Goal: Complete application form

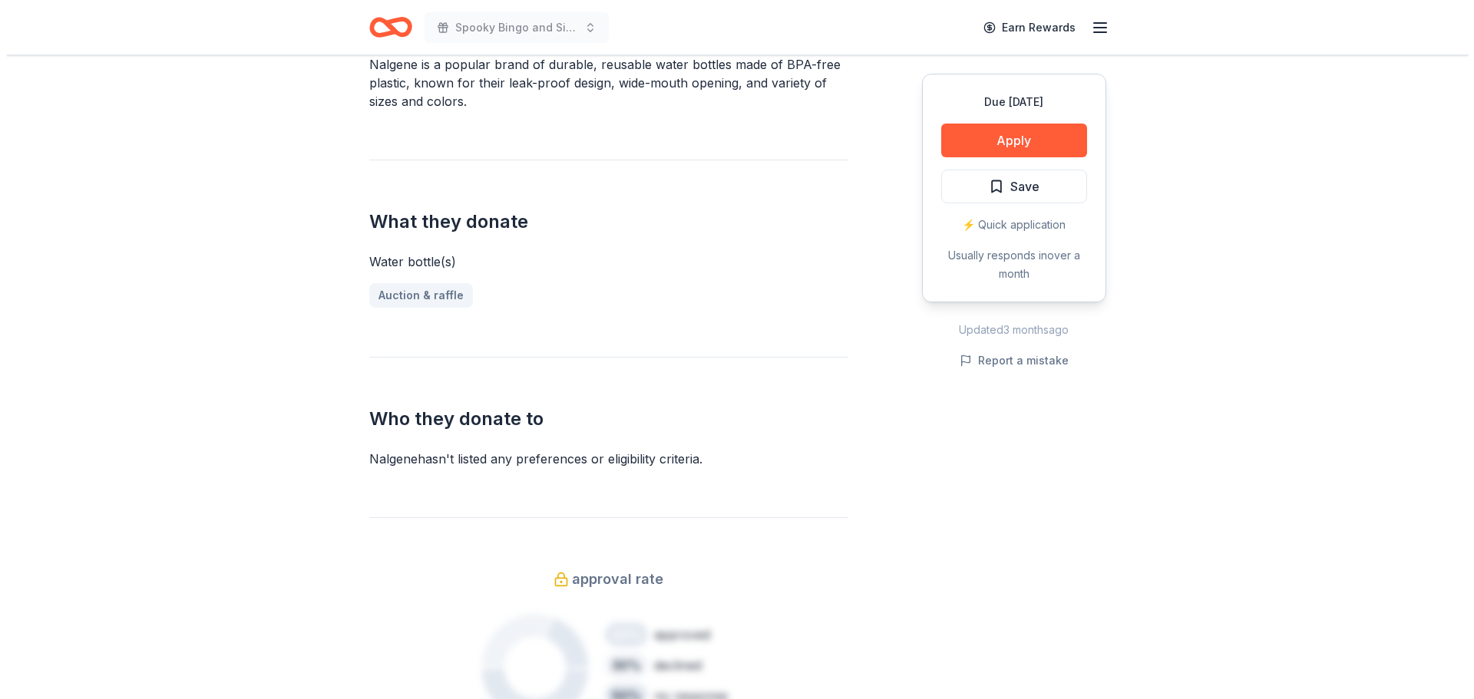
scroll to position [512, 0]
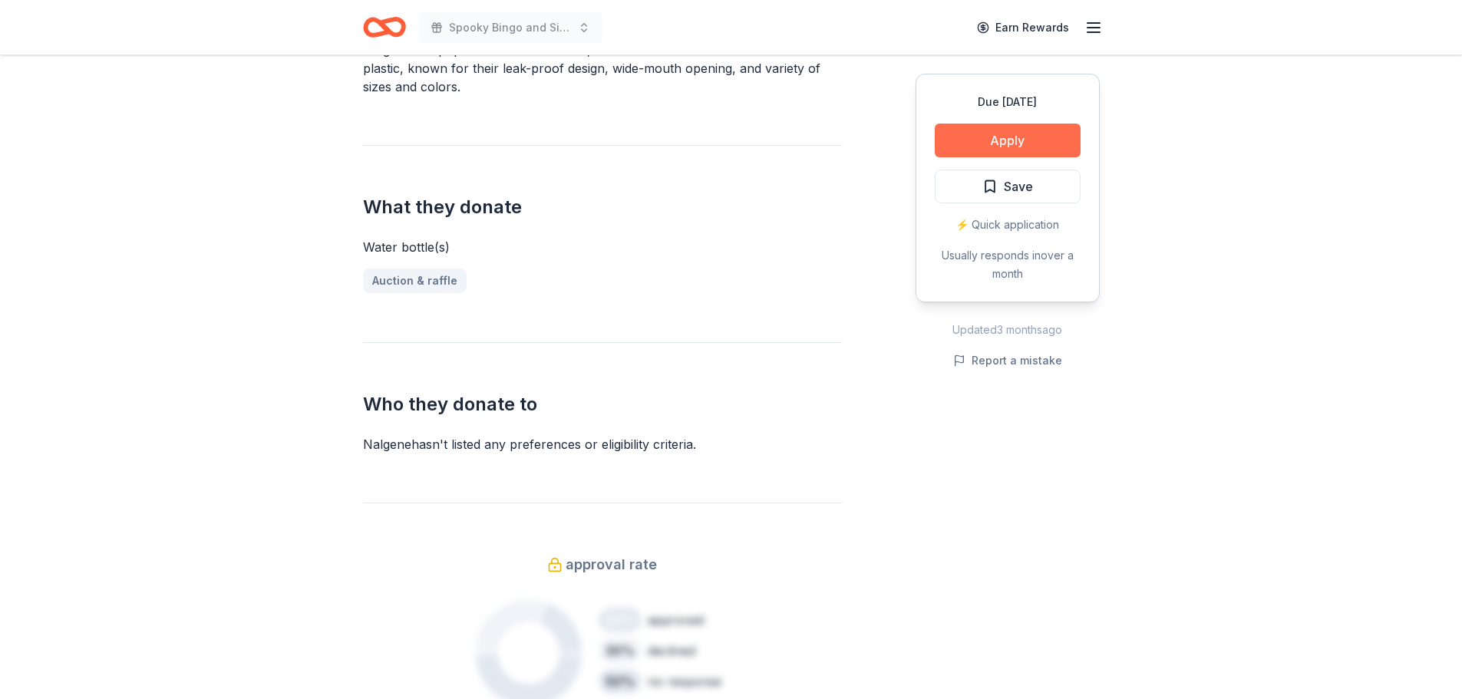
click at [982, 137] on button "Apply" at bounding box center [1008, 141] width 146 height 34
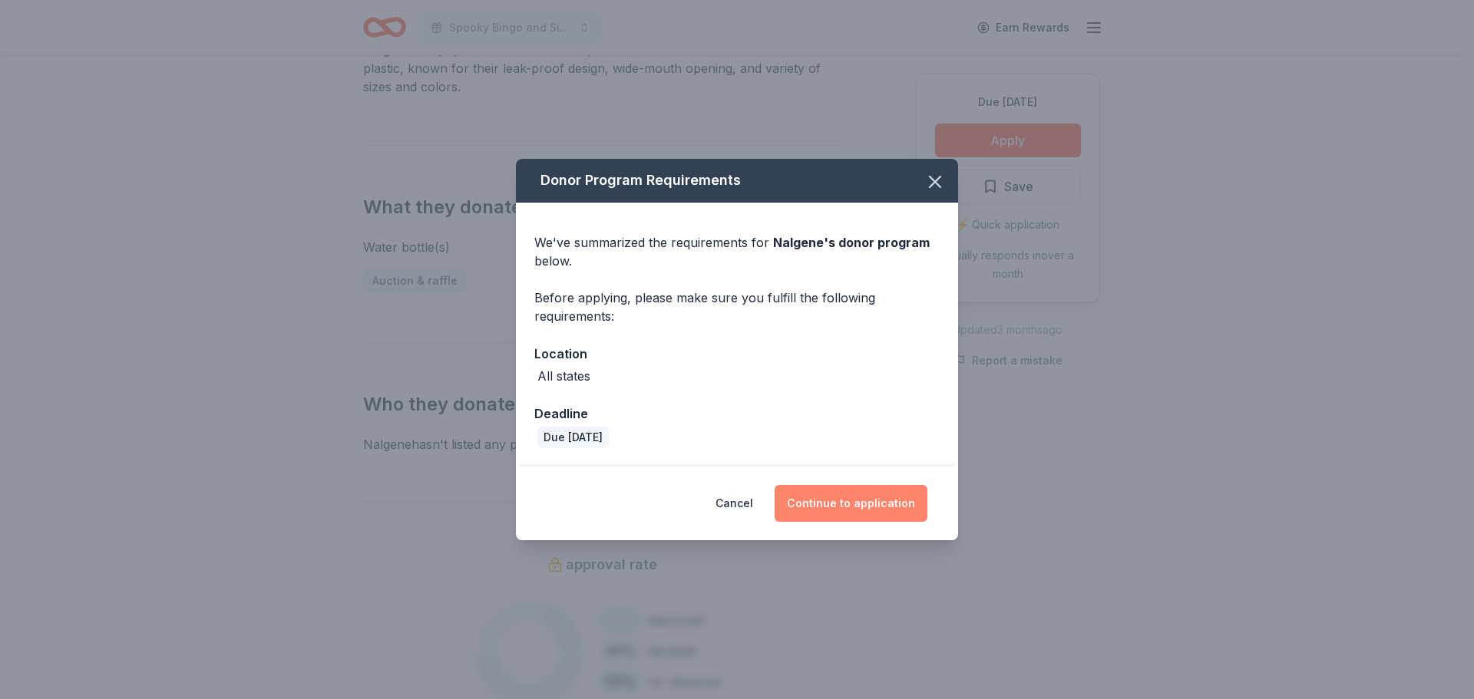
click at [854, 499] on button "Continue to application" at bounding box center [851, 503] width 153 height 37
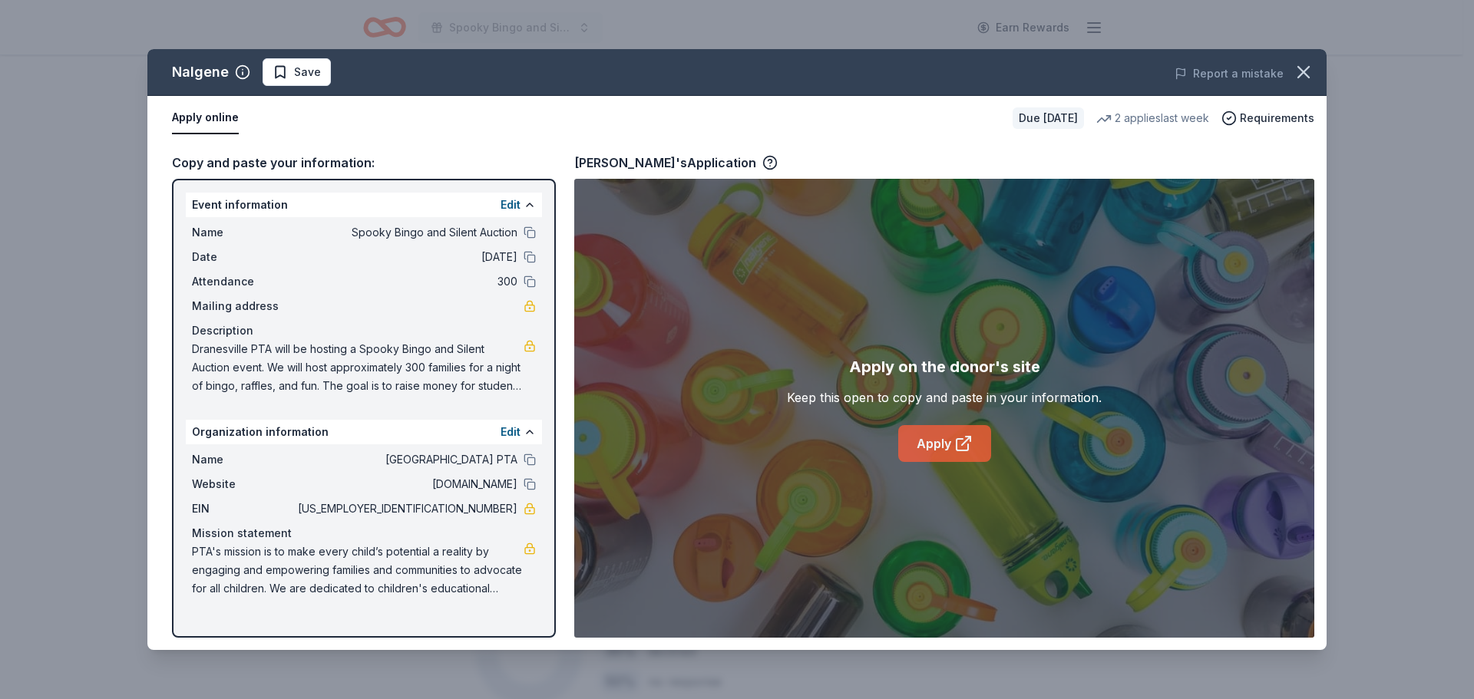
click at [938, 438] on link "Apply" at bounding box center [944, 443] width 93 height 37
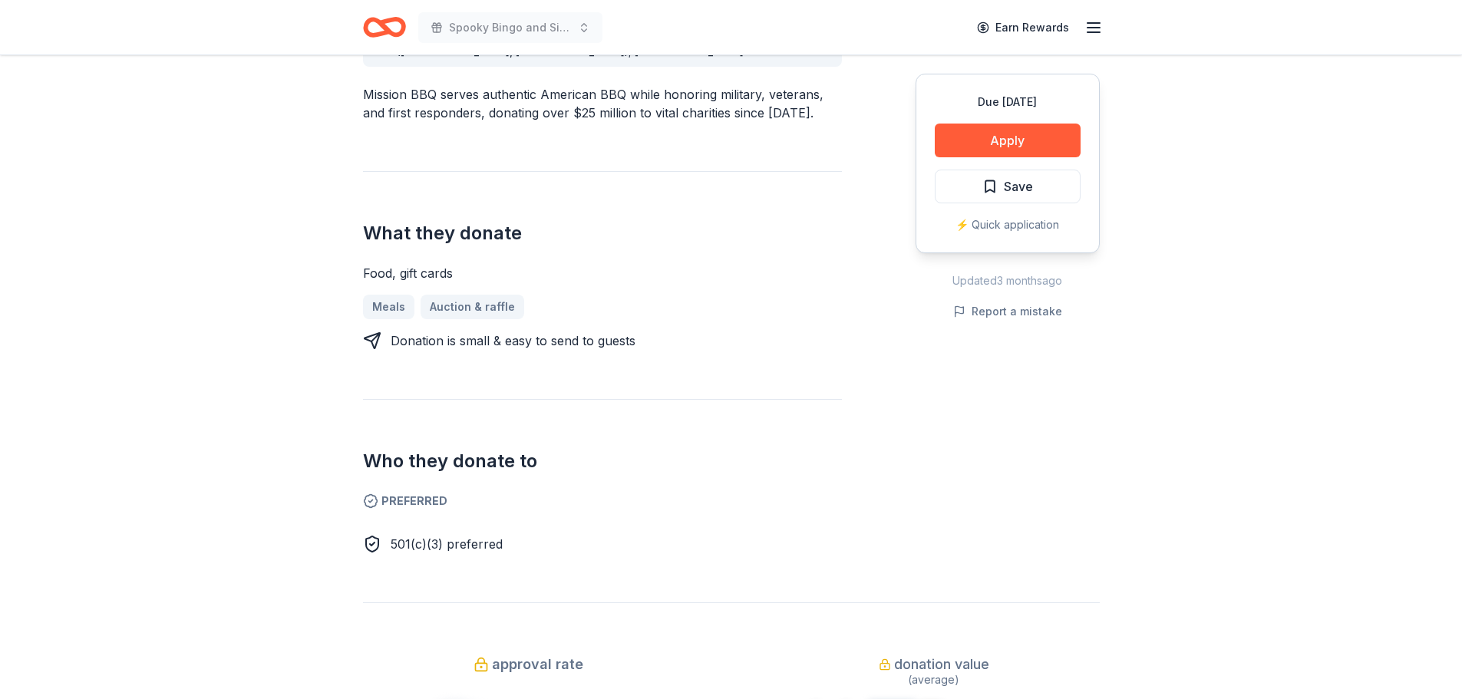
scroll to position [512, 0]
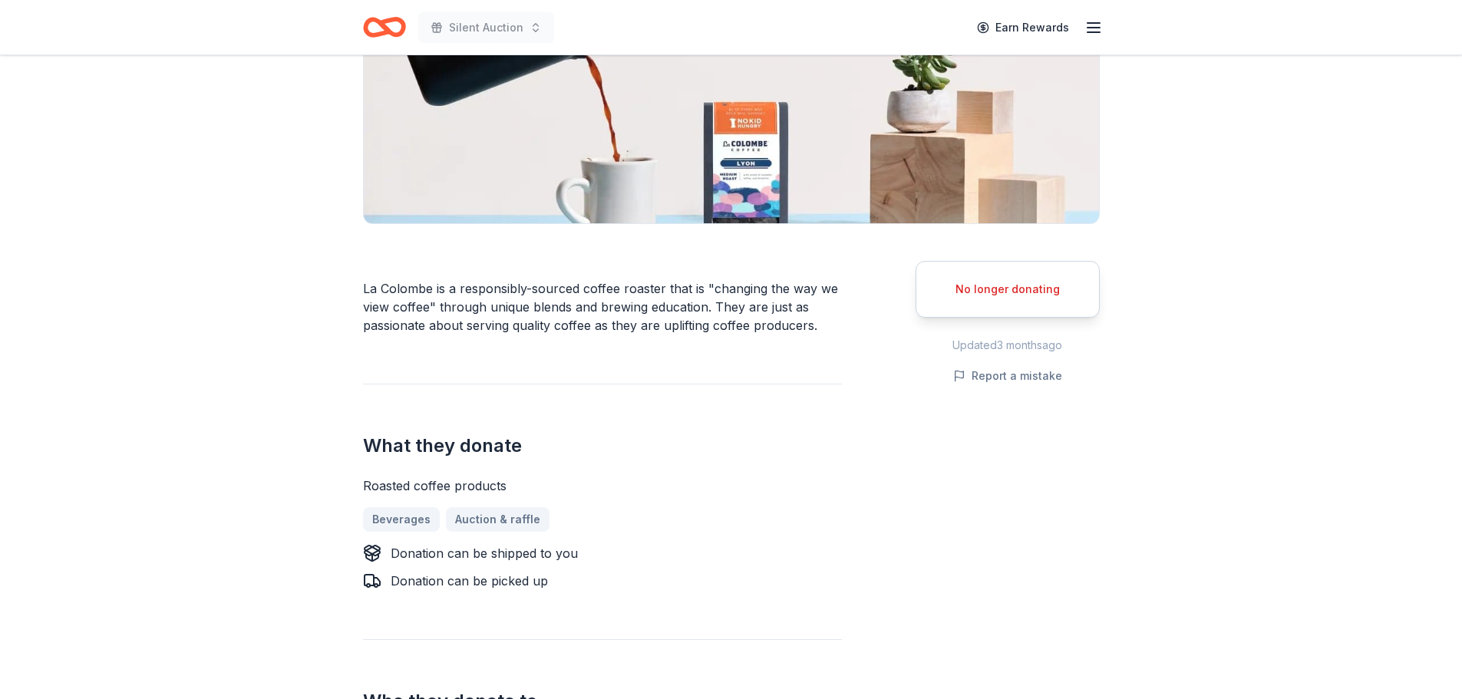
scroll to position [256, 0]
